Goal: Check status

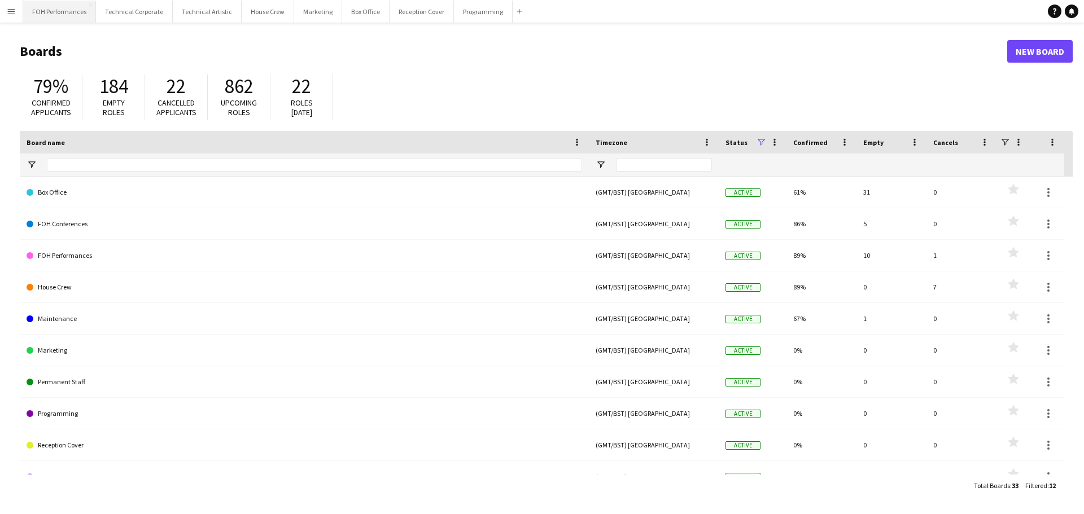
drag, startPoint x: 12, startPoint y: 11, endPoint x: 37, endPoint y: 15, distance: 25.1
click at [12, 11] on app-icon "Menu" at bounding box center [11, 11] width 9 height 9
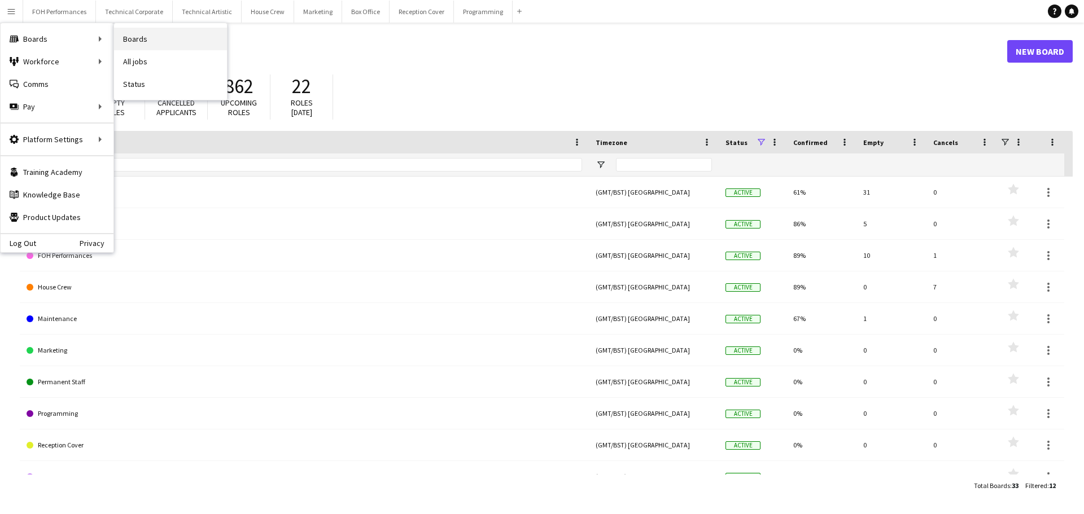
click at [140, 38] on link "Boards" at bounding box center [170, 39] width 113 height 23
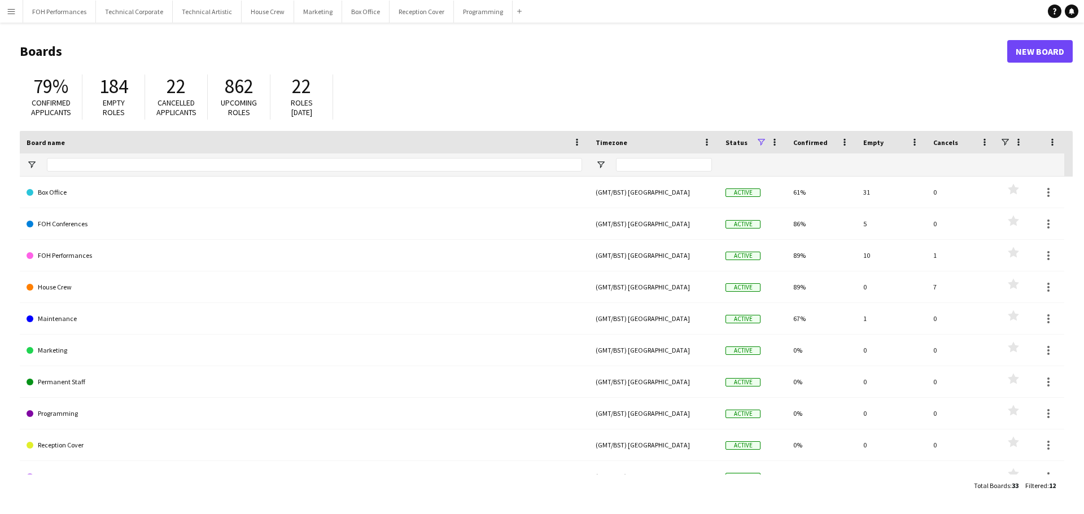
click at [12, 11] on app-icon "Menu" at bounding box center [11, 11] width 9 height 9
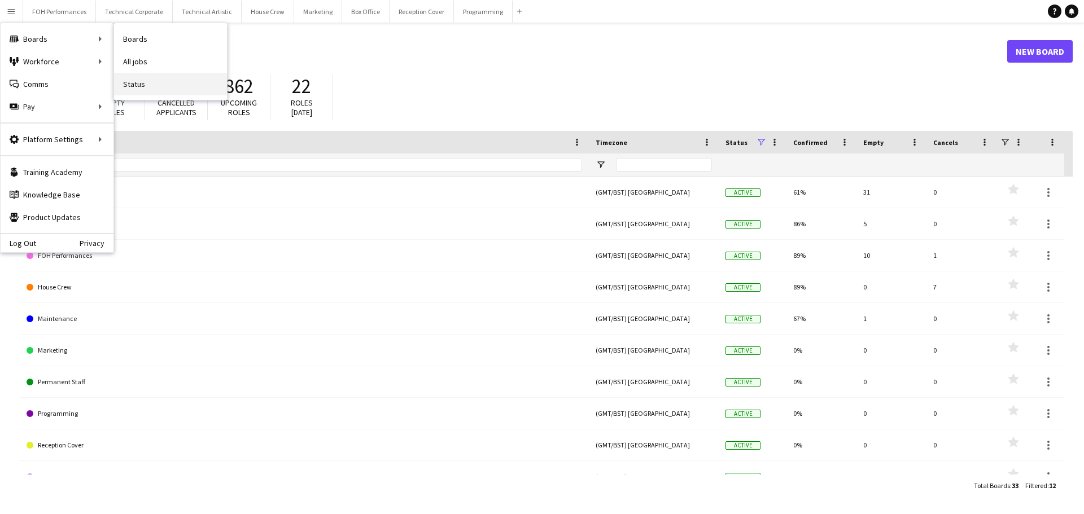
click at [130, 83] on link "Status" at bounding box center [170, 84] width 113 height 23
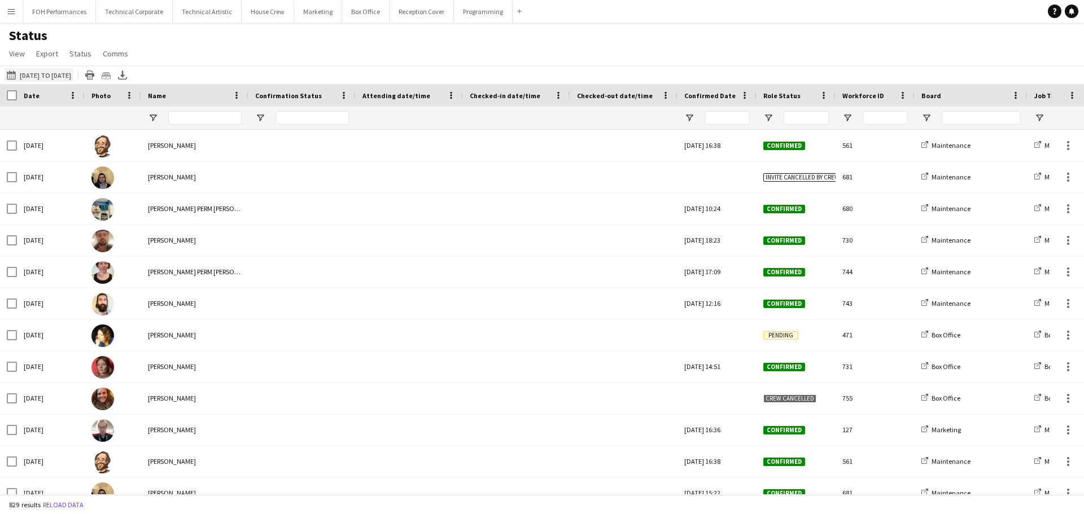
click at [61, 76] on button "[DATE] to [DATE] [DATE] to [DATE]" at bounding box center [39, 75] width 69 height 14
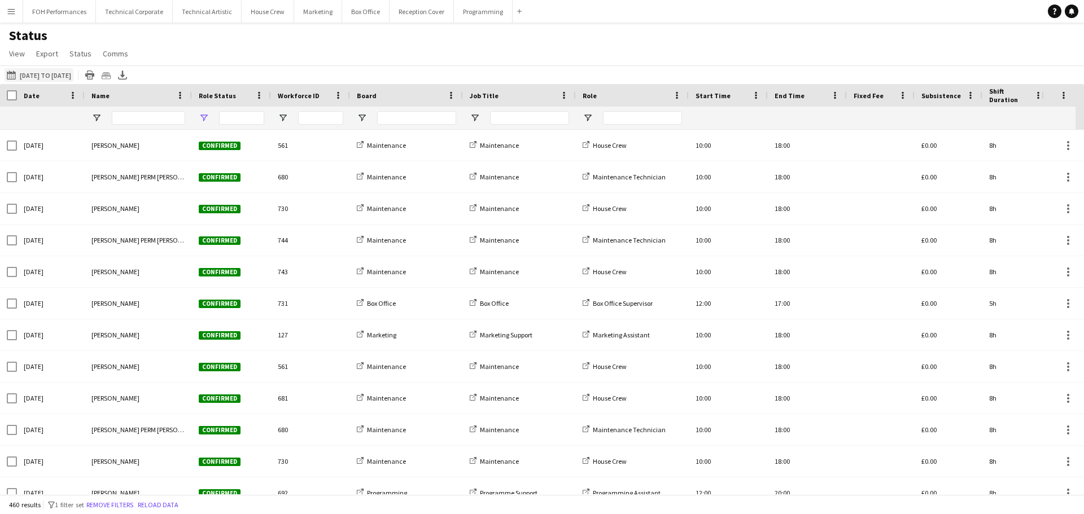
type input "***"
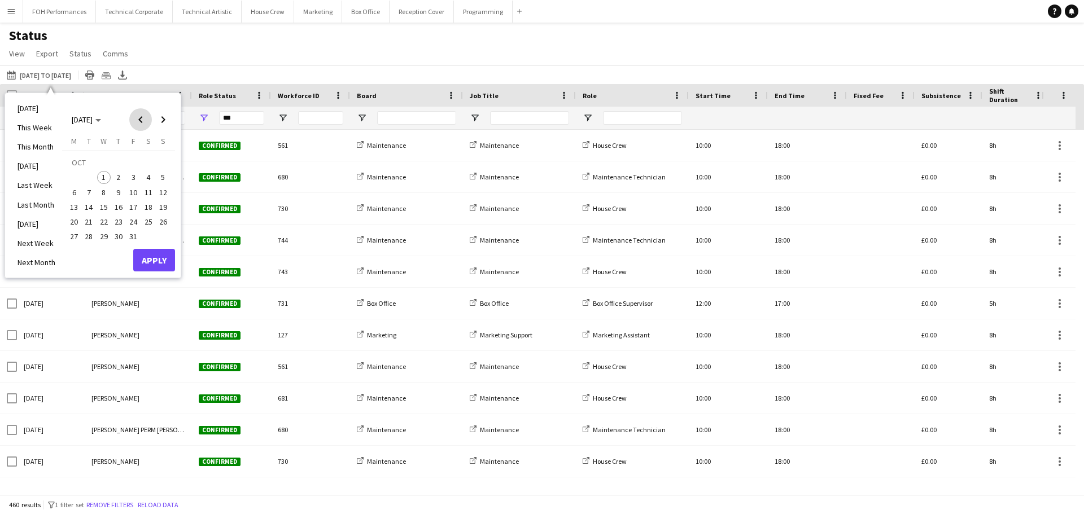
click at [138, 117] on span "Previous month" at bounding box center [140, 119] width 23 height 23
click at [76, 178] on span "1" at bounding box center [74, 178] width 14 height 14
click at [91, 208] on span "16" at bounding box center [89, 207] width 14 height 14
click at [161, 261] on button "Apply" at bounding box center [154, 260] width 42 height 23
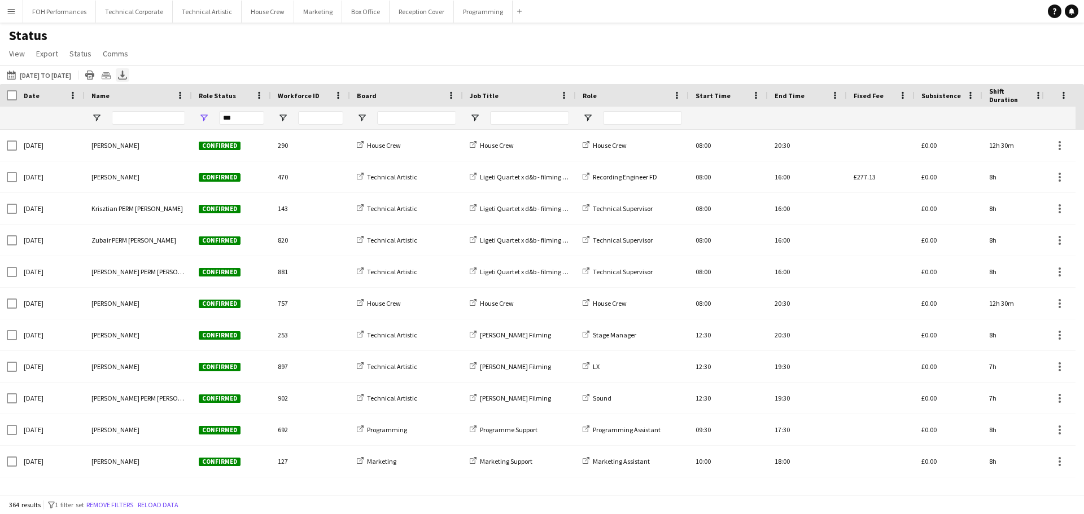
click at [125, 74] on icon at bounding box center [122, 74] width 5 height 7
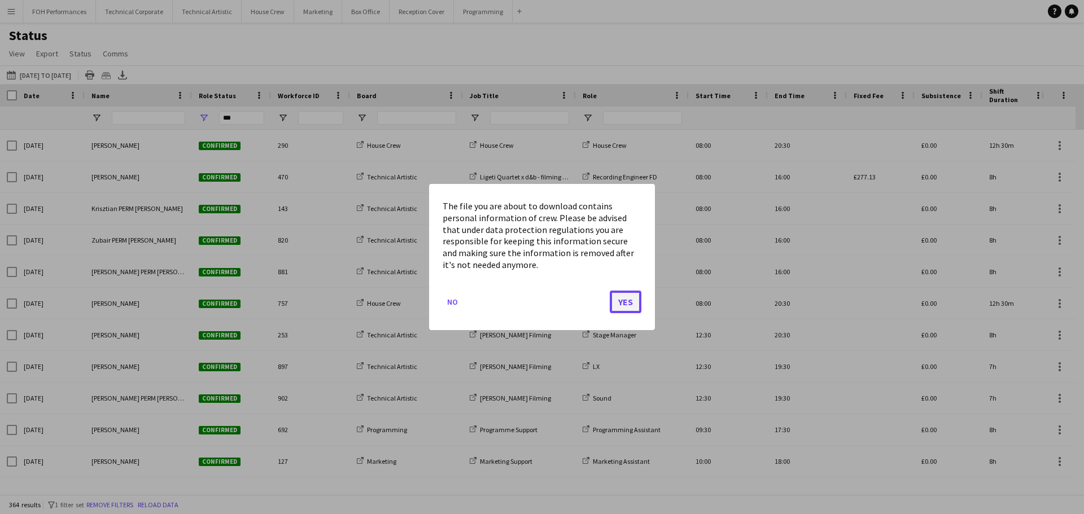
click at [625, 302] on button "Yes" at bounding box center [626, 302] width 32 height 23
